Goal: Use online tool/utility: Utilize a website feature to perform a specific function

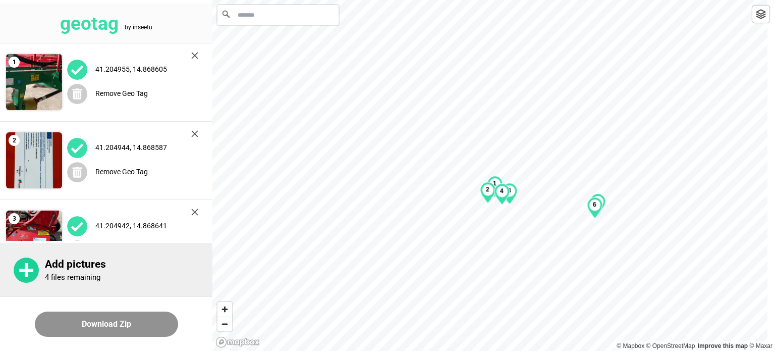
scroll to position [252, 0]
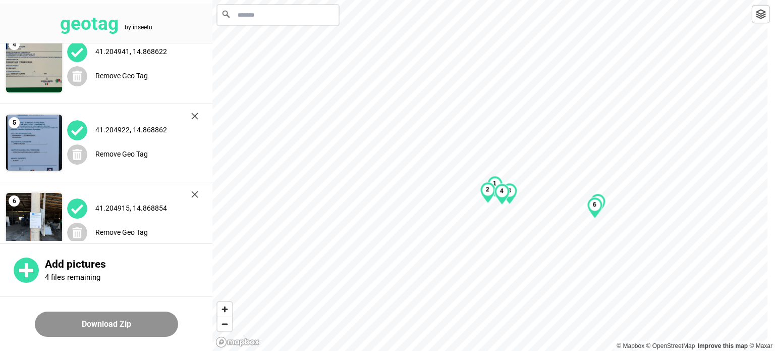
click at [192, 191] on img at bounding box center [194, 194] width 7 height 7
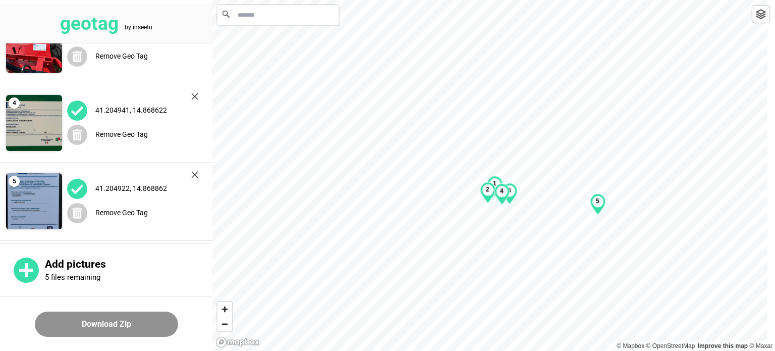
click at [195, 176] on img at bounding box center [194, 174] width 7 height 7
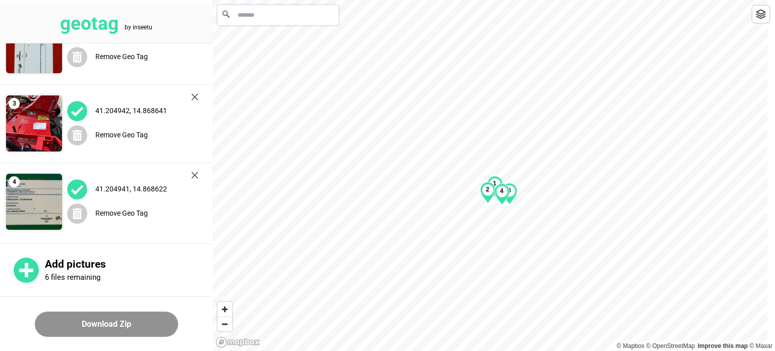
click at [192, 96] on img at bounding box center [194, 96] width 7 height 7
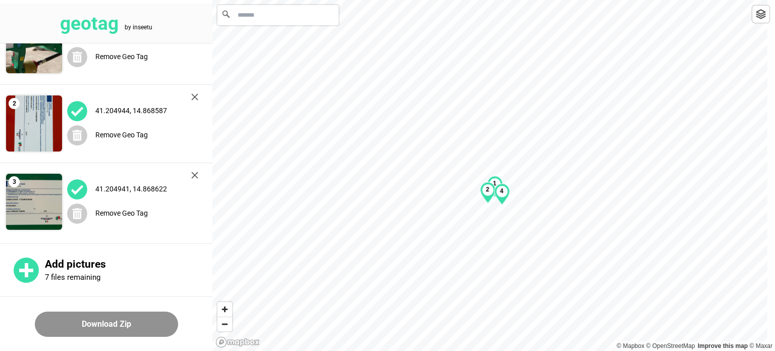
click at [194, 175] on img at bounding box center [194, 175] width 7 height 7
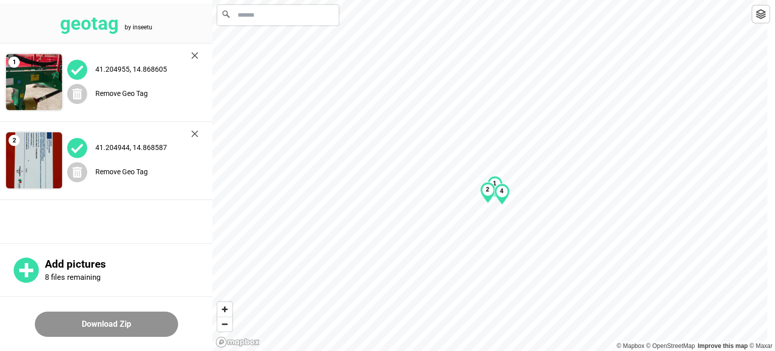
scroll to position [0, 0]
click at [193, 131] on img at bounding box center [194, 133] width 7 height 7
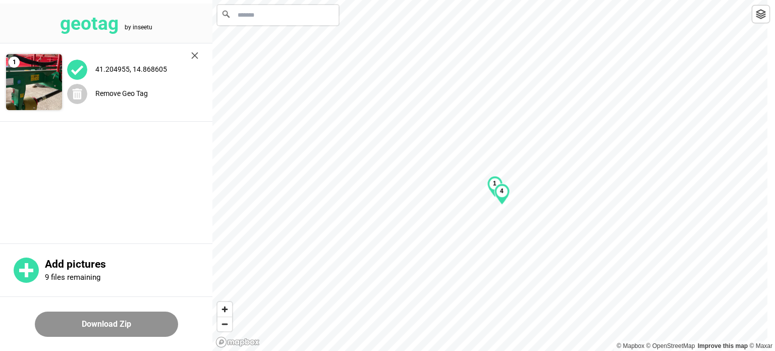
click at [195, 54] on img at bounding box center [194, 55] width 7 height 7
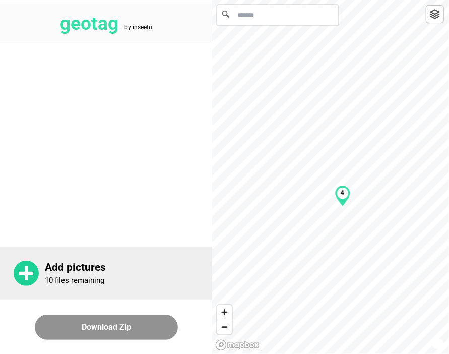
click at [113, 267] on p "Add pictures" at bounding box center [128, 267] width 167 height 13
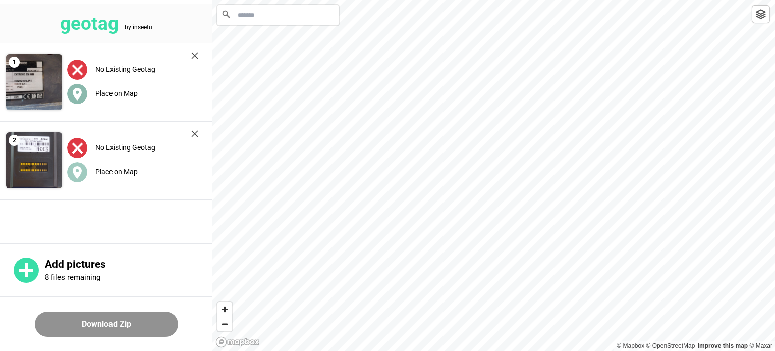
click at [115, 90] on label "Place on Map" at bounding box center [116, 93] width 42 height 8
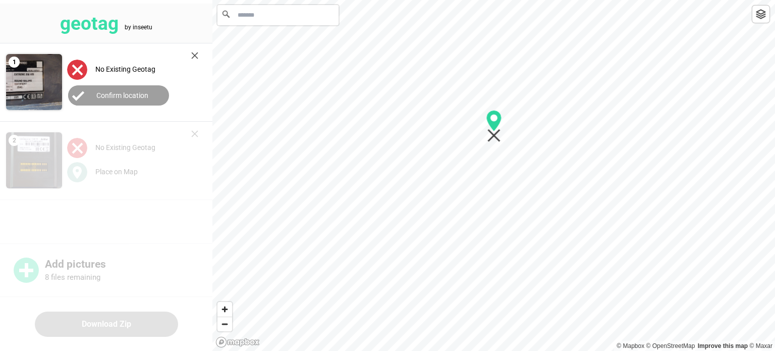
click at [490, 0] on div "4" at bounding box center [493, 0] width 562 height 0
click at [123, 96] on label "Confirm location" at bounding box center [122, 95] width 52 height 8
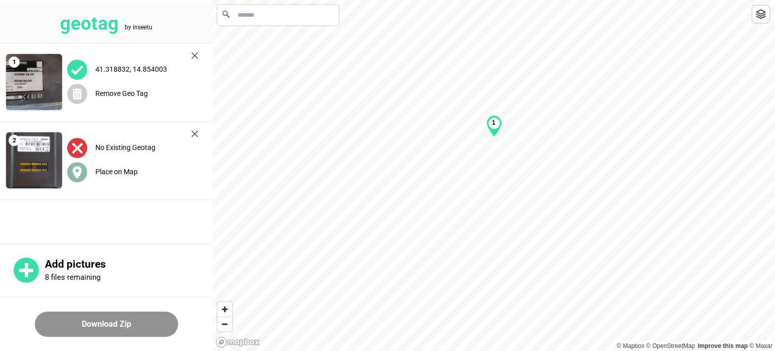
click at [126, 172] on label "Place on Map" at bounding box center [116, 171] width 42 height 8
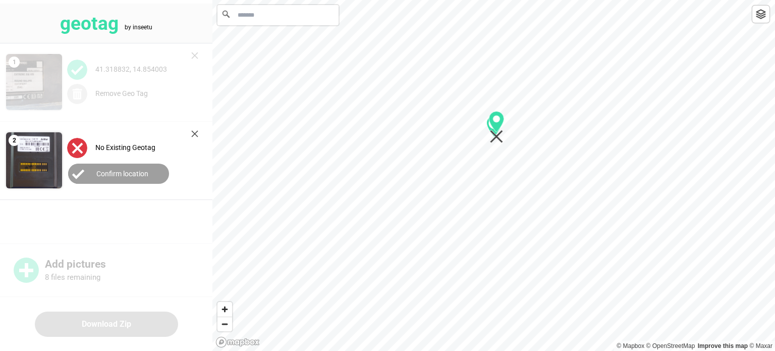
drag, startPoint x: 491, startPoint y: 167, endPoint x: 493, endPoint y: 119, distance: 48.5
click at [493, 0] on div "4 1" at bounding box center [493, 0] width 562 height 0
drag, startPoint x: 495, startPoint y: 127, endPoint x: 499, endPoint y: 118, distance: 9.7
click at [499, 0] on div "4 1" at bounding box center [493, 0] width 562 height 0
click at [125, 171] on label "Confirm location" at bounding box center [122, 173] width 52 height 8
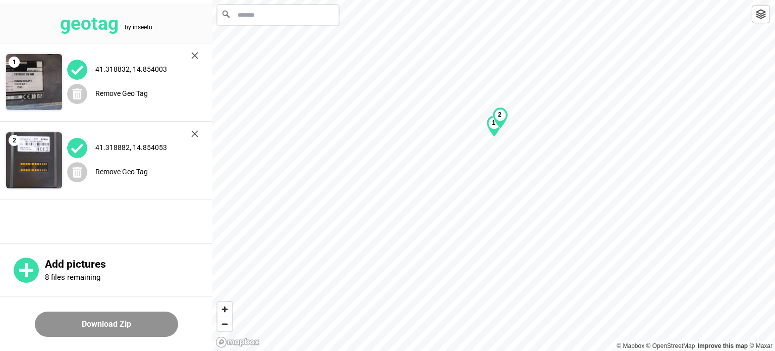
click at [128, 324] on button "Download Zip" at bounding box center [106, 323] width 143 height 25
click at [95, 326] on button "Download Zip" at bounding box center [106, 323] width 143 height 25
